Goal: Check status

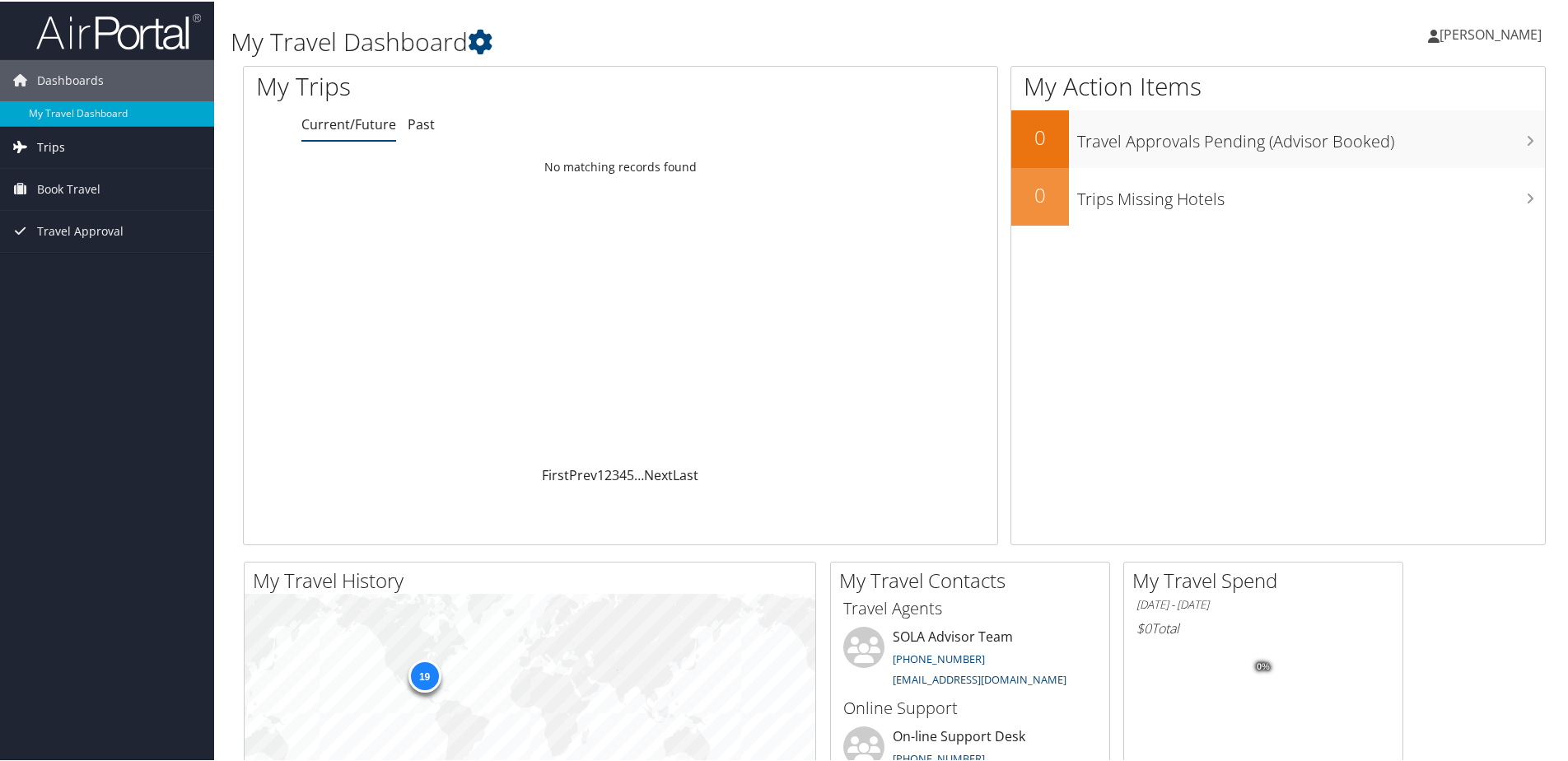
click at [84, 145] on link "Trips" at bounding box center [107, 146] width 214 height 41
click at [87, 240] on span "Travel Approval" at bounding box center [81, 230] width 87 height 41
click at [472, 336] on div "Loading... No matching records found" at bounding box center [620, 307] width 753 height 313
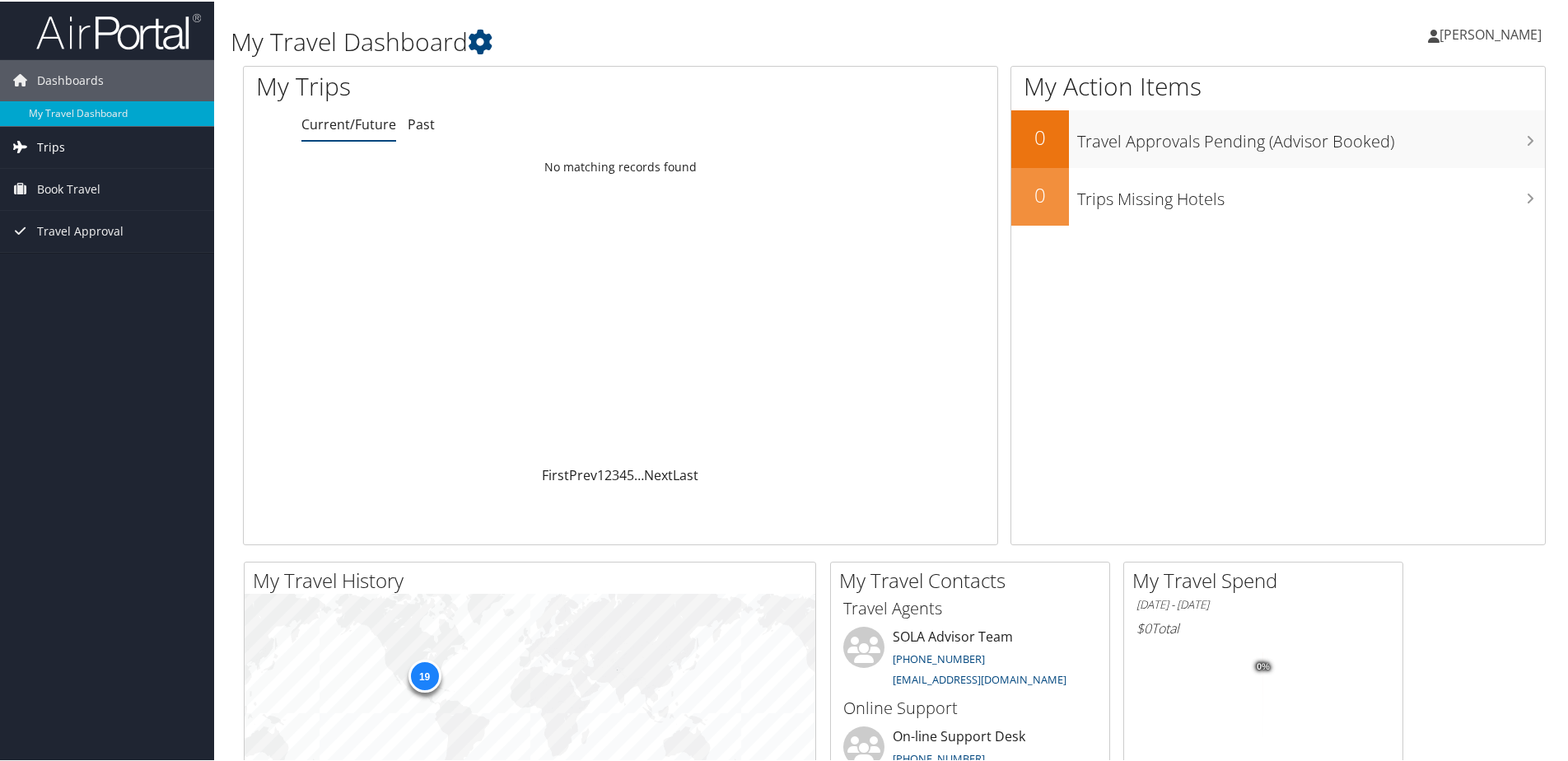
click at [95, 135] on link "Trips" at bounding box center [107, 146] width 214 height 41
click at [99, 180] on link "Current/Future Trips" at bounding box center [107, 178] width 214 height 25
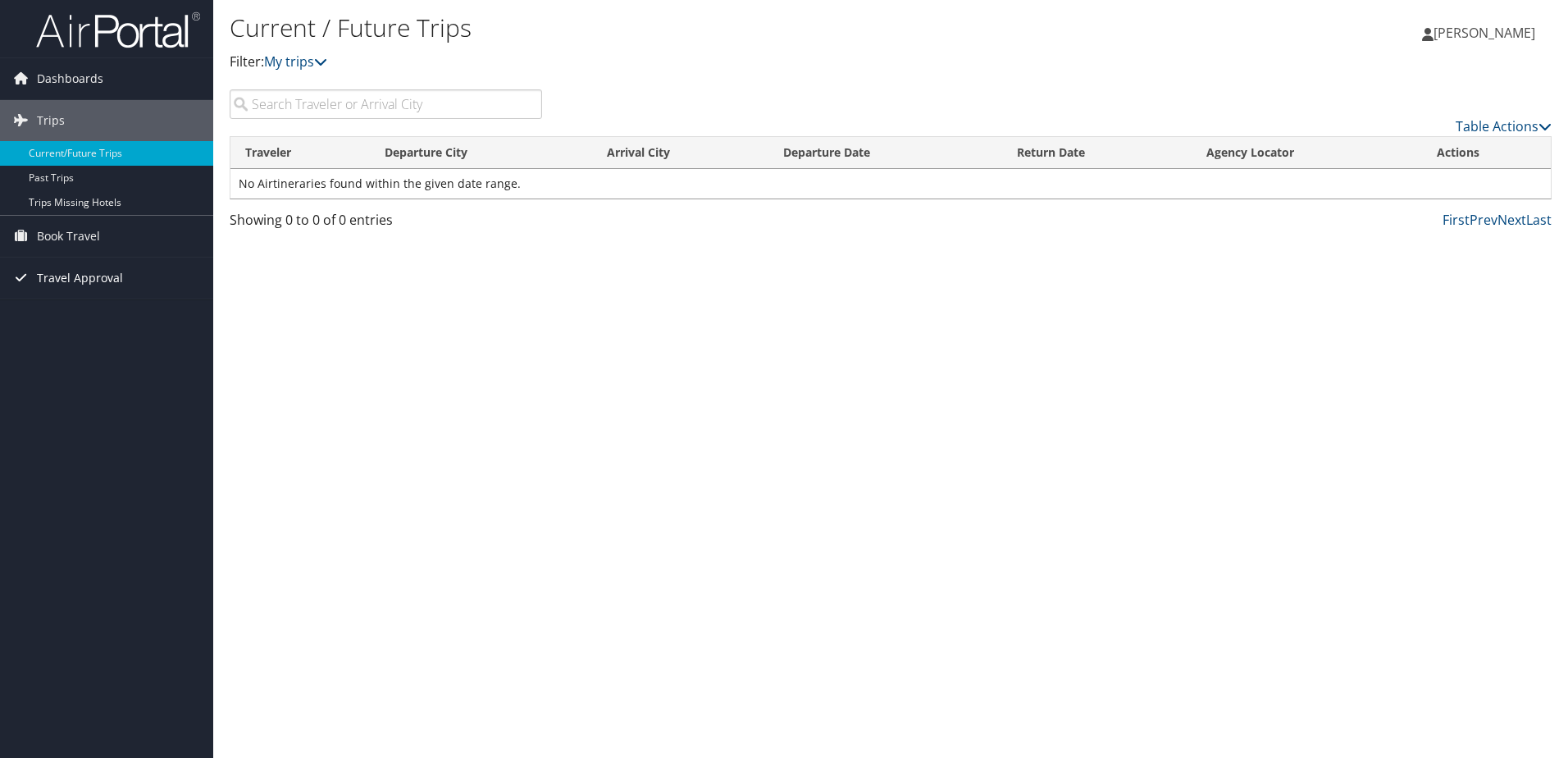
click at [133, 279] on link "Travel Approval" at bounding box center [107, 278] width 214 height 41
click at [126, 332] on link "Approved Trips" at bounding box center [107, 335] width 214 height 24
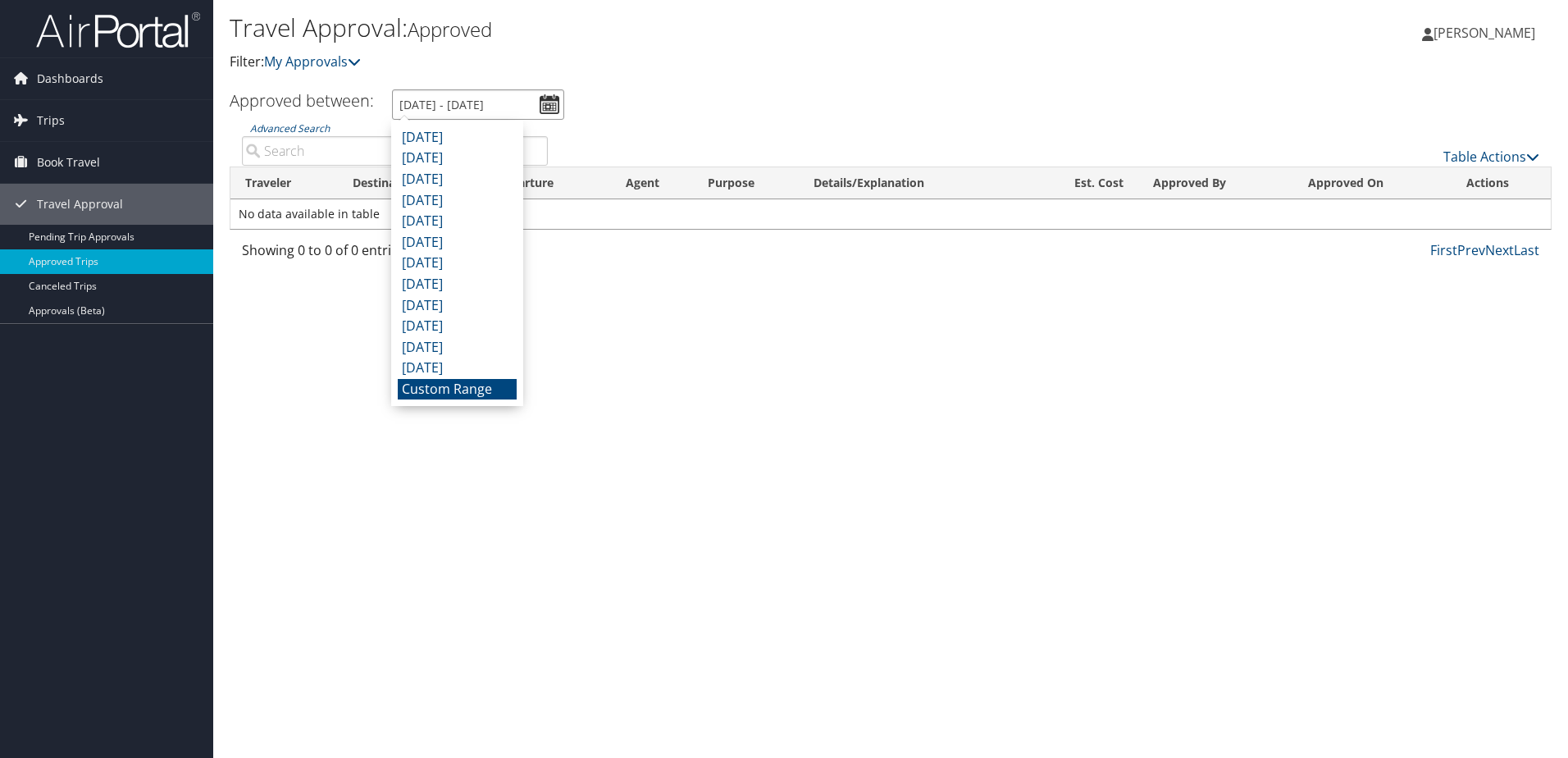
click at [552, 111] on input "8/9/2025 - 9/9/2025" at bounding box center [478, 104] width 172 height 30
click at [480, 319] on li "November 2024" at bounding box center [456, 326] width 119 height 22
type input "11/1/2024 - 11/30/2024"
